Goal: Task Accomplishment & Management: Manage account settings

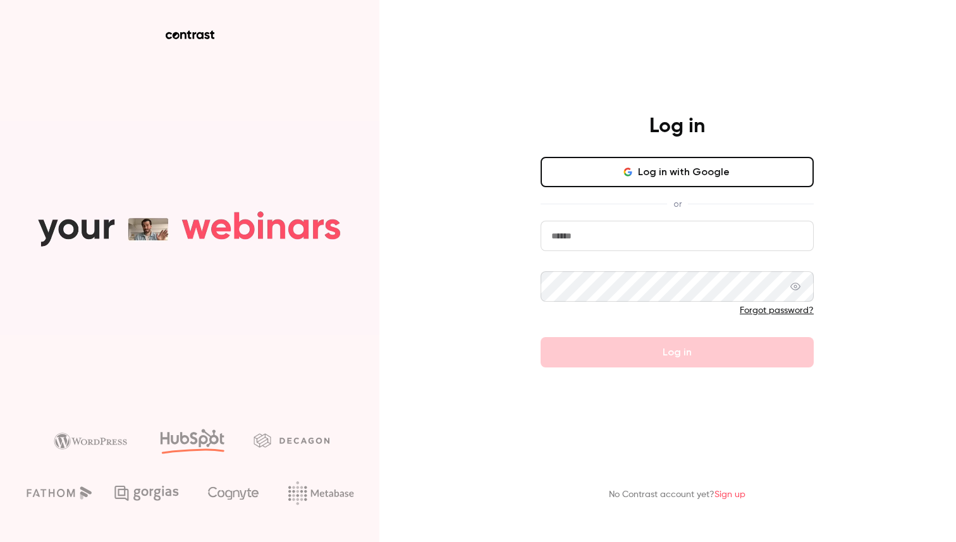
click at [703, 187] on div "Log in with Google or Forgot password? Log in" at bounding box center [677, 262] width 273 height 211
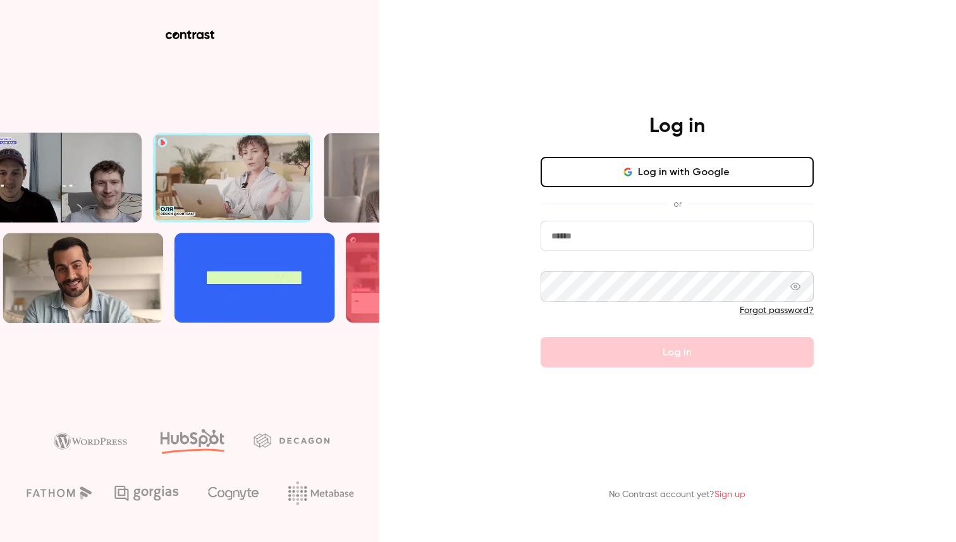
click at [696, 173] on button "Log in with Google" at bounding box center [677, 172] width 273 height 30
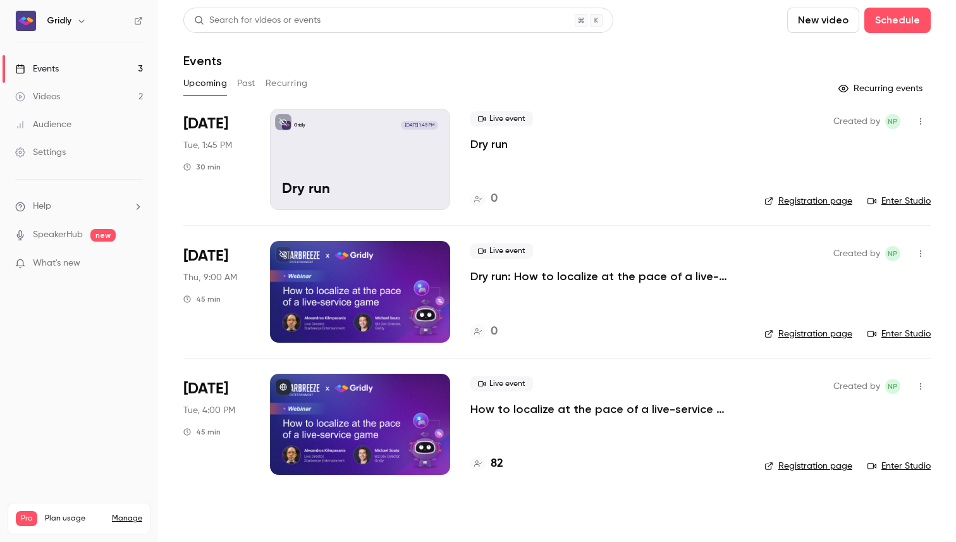
click at [359, 151] on div "Gridly [DATE] 1:45 PM Dry run" at bounding box center [360, 159] width 180 height 101
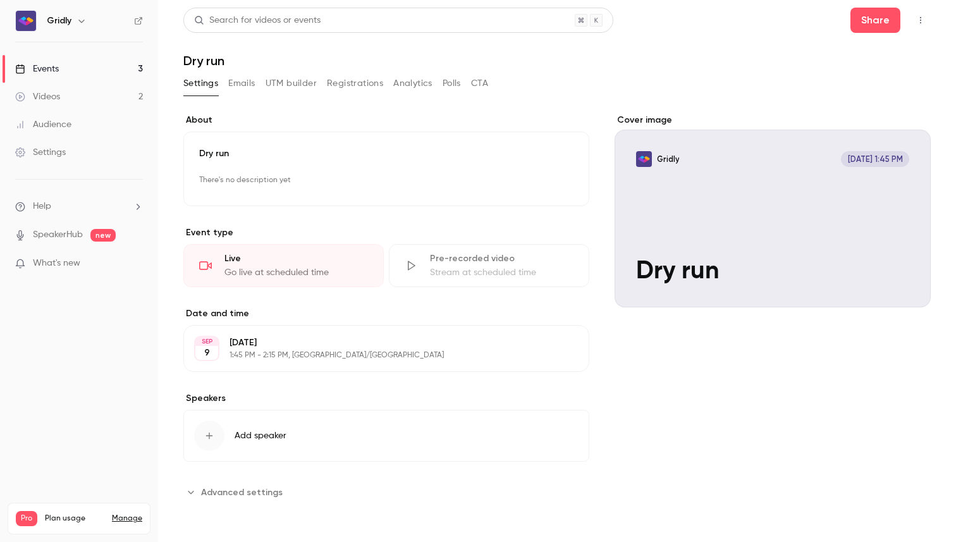
click at [260, 268] on div "Go live at scheduled time" at bounding box center [297, 272] width 144 height 13
click at [796, 209] on div "Cover image" at bounding box center [773, 211] width 316 height 194
click at [0, 0] on input "Gridly [DATE] 1:45 PM Dry run" at bounding box center [0, 0] width 0 height 0
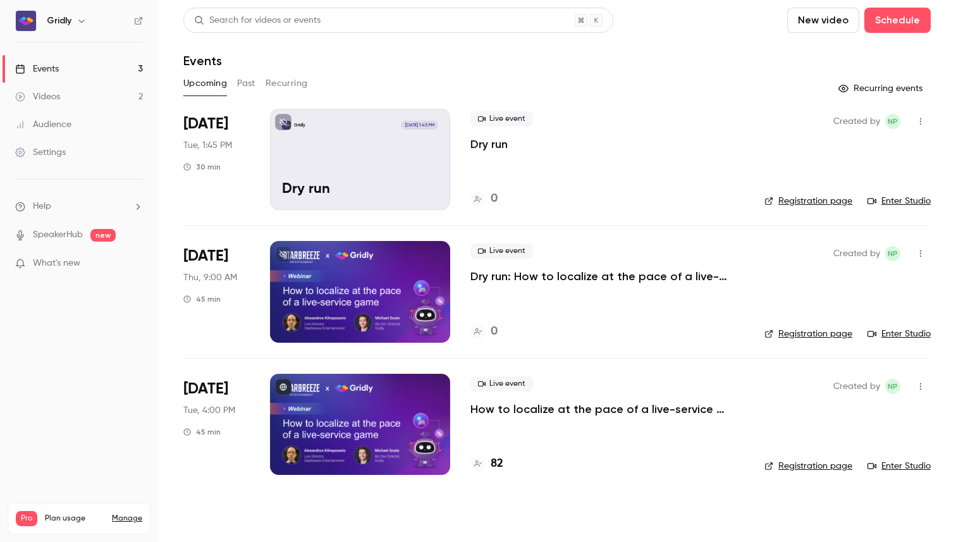
click at [903, 199] on link "Enter Studio" at bounding box center [899, 201] width 63 height 13
click at [42, 151] on div "Settings" at bounding box center [40, 152] width 51 height 13
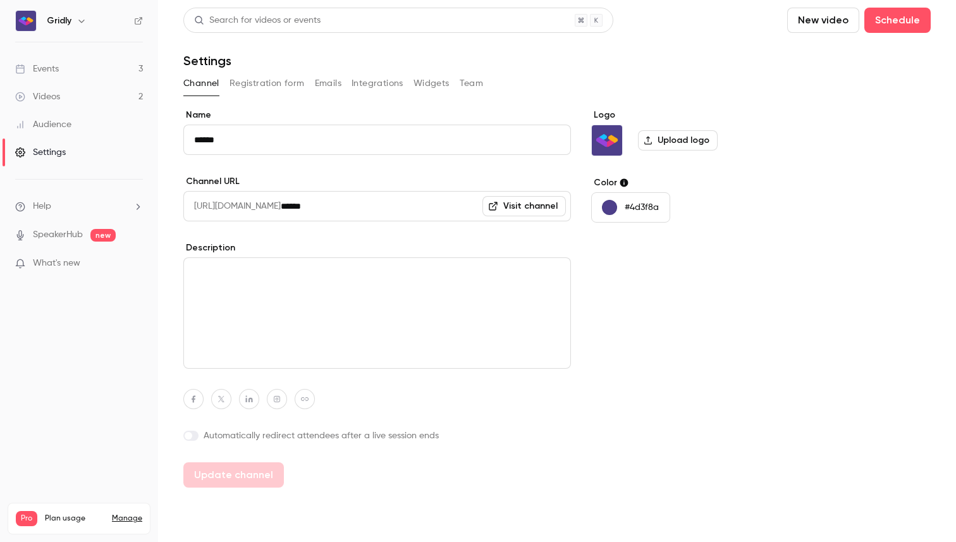
click at [378, 82] on button "Integrations" at bounding box center [378, 83] width 52 height 20
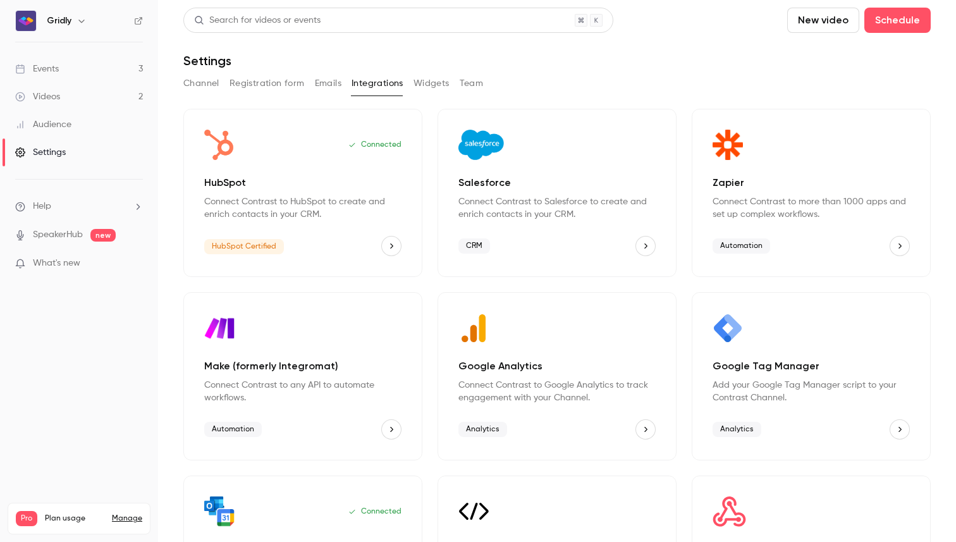
click at [434, 83] on button "Widgets" at bounding box center [432, 83] width 36 height 20
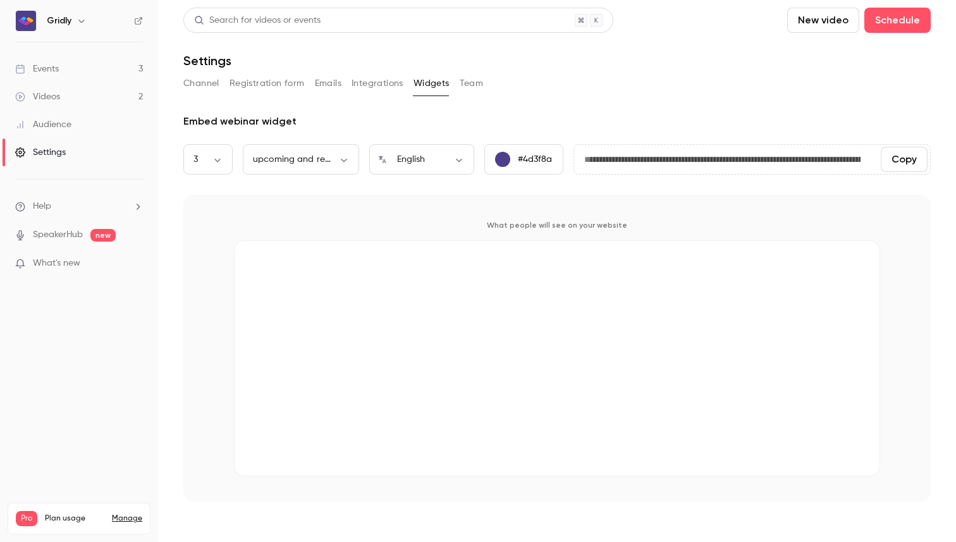
click at [200, 87] on button "Channel" at bounding box center [201, 83] width 36 height 20
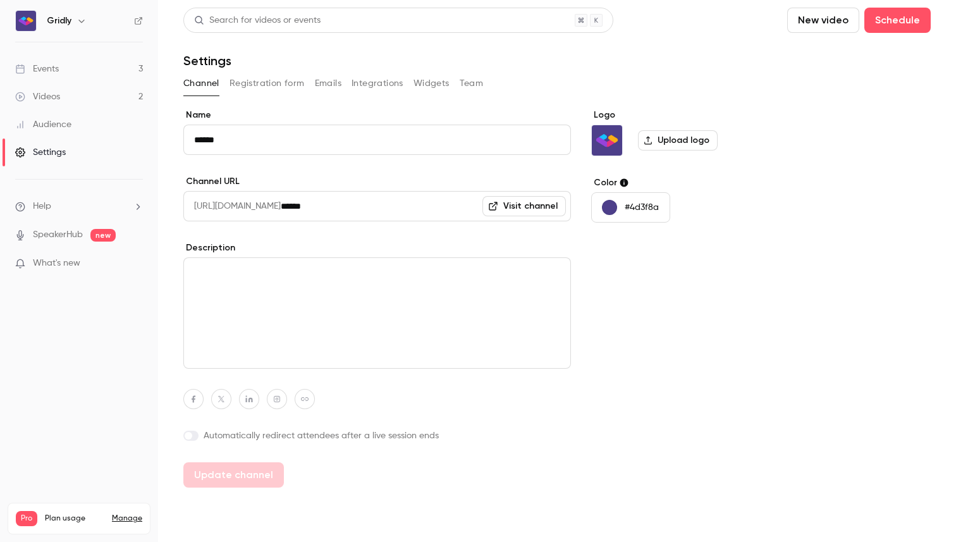
click at [63, 74] on link "Events 3" at bounding box center [79, 69] width 158 height 28
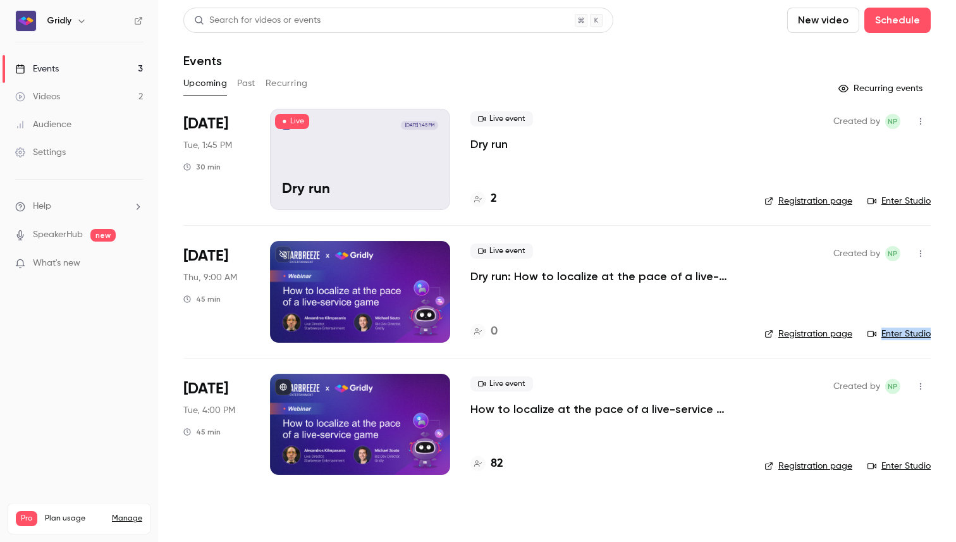
click at [918, 254] on icon "button" at bounding box center [921, 253] width 10 height 9
click at [920, 254] on div at bounding box center [478, 271] width 956 height 542
click at [56, 153] on div "Settings" at bounding box center [40, 152] width 51 height 13
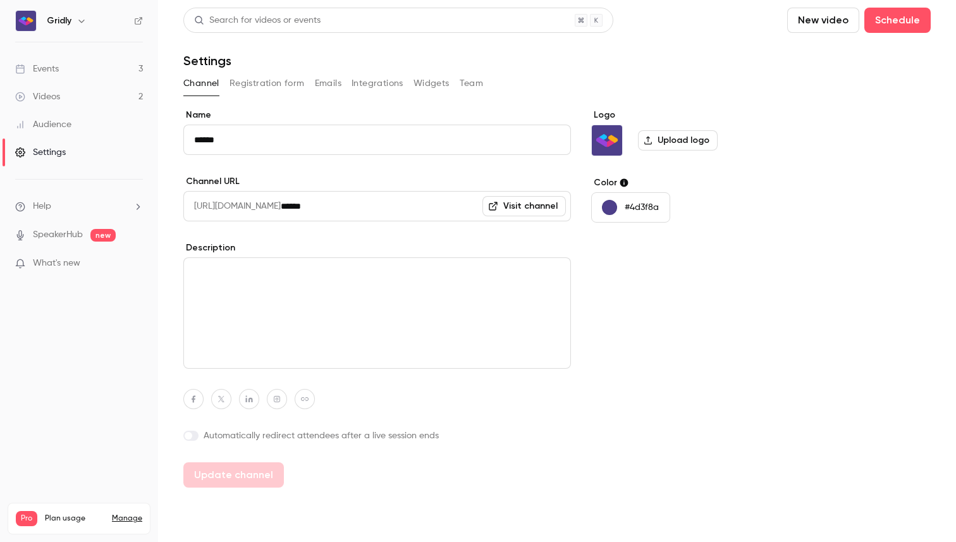
click at [275, 82] on button "Registration form" at bounding box center [267, 83] width 75 height 20
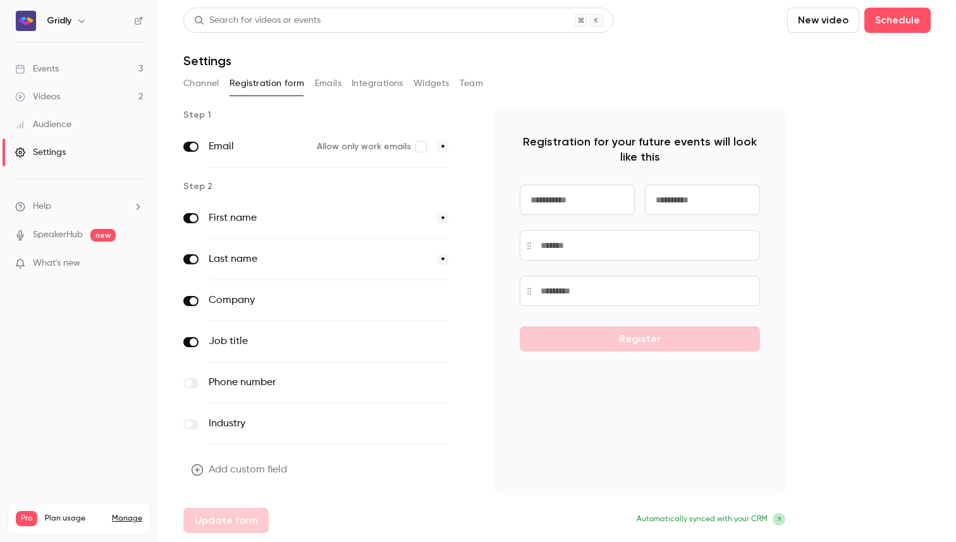
click at [437, 300] on button "optional" at bounding box center [428, 300] width 42 height 13
click at [433, 340] on button "optional" at bounding box center [428, 341] width 42 height 13
click at [227, 526] on button "Update form" at bounding box center [225, 520] width 85 height 25
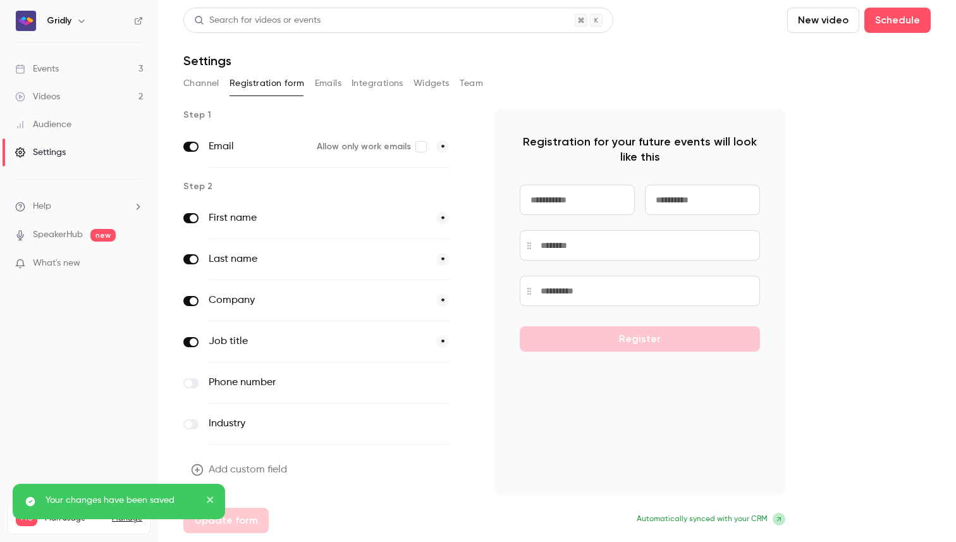
click at [211, 500] on icon "close" at bounding box center [210, 499] width 6 height 6
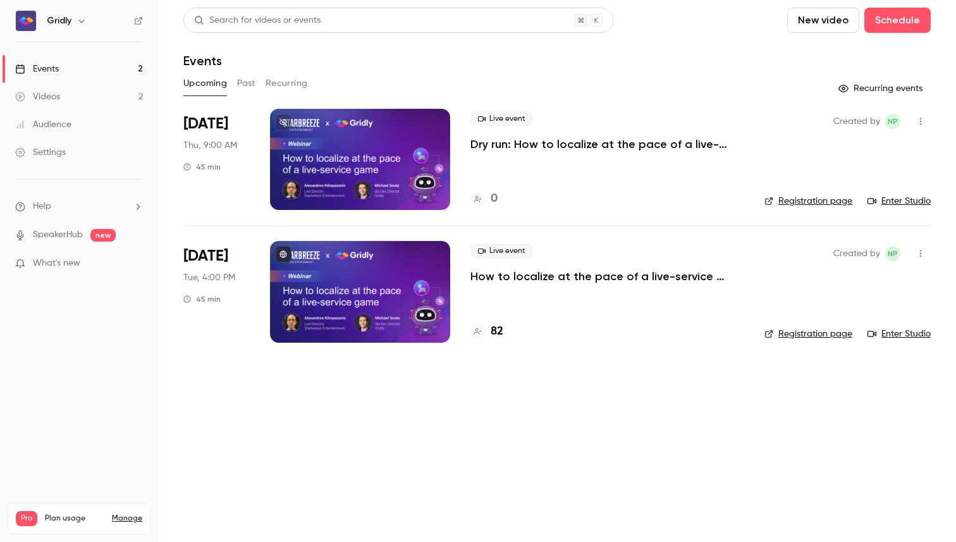
click at [237, 86] on div "Upcoming Past Recurring" at bounding box center [557, 83] width 748 height 20
click at [239, 86] on button "Past" at bounding box center [246, 83] width 18 height 20
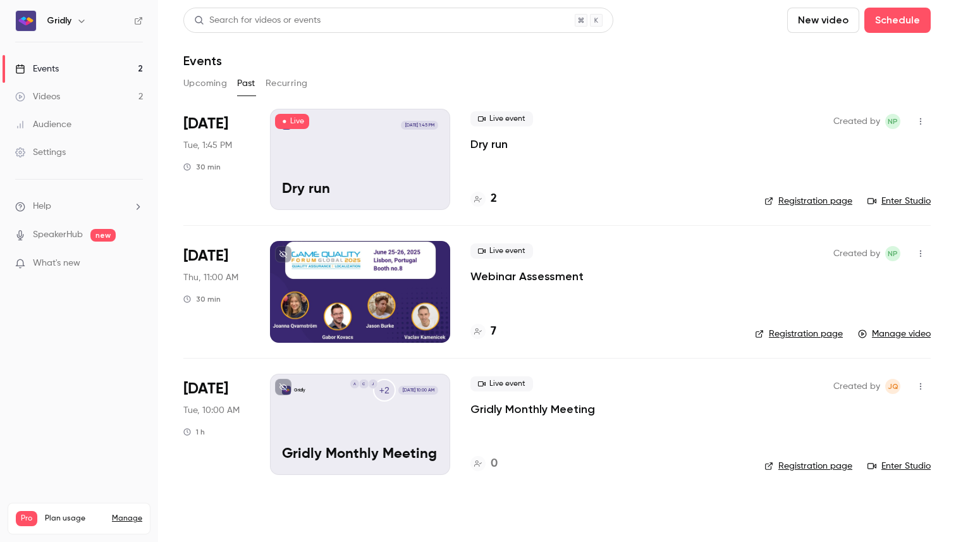
click at [906, 200] on link "Enter Studio" at bounding box center [899, 201] width 63 height 13
